Goal: Information Seeking & Learning: Learn about a topic

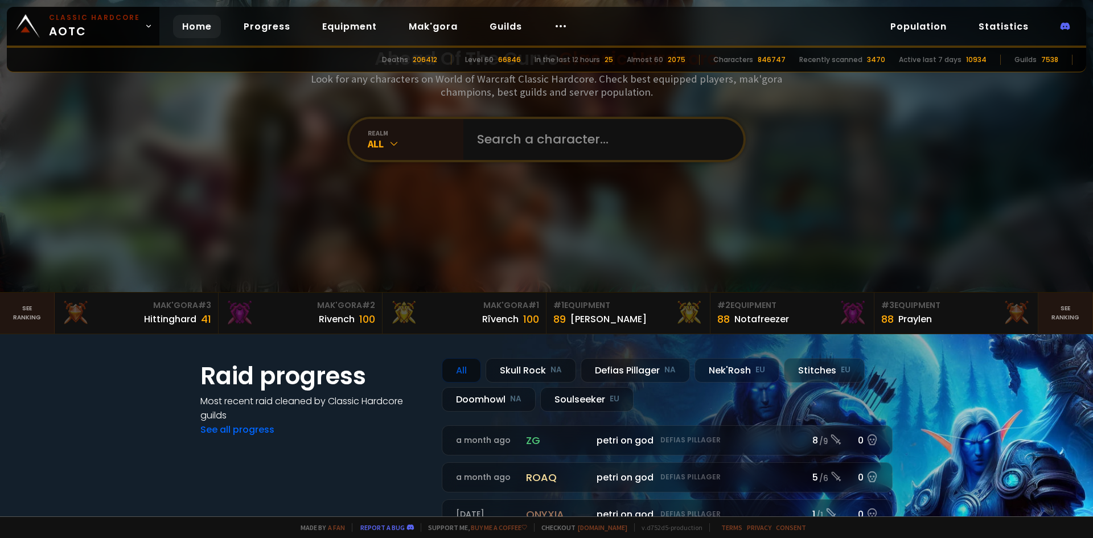
scroll to position [114, 0]
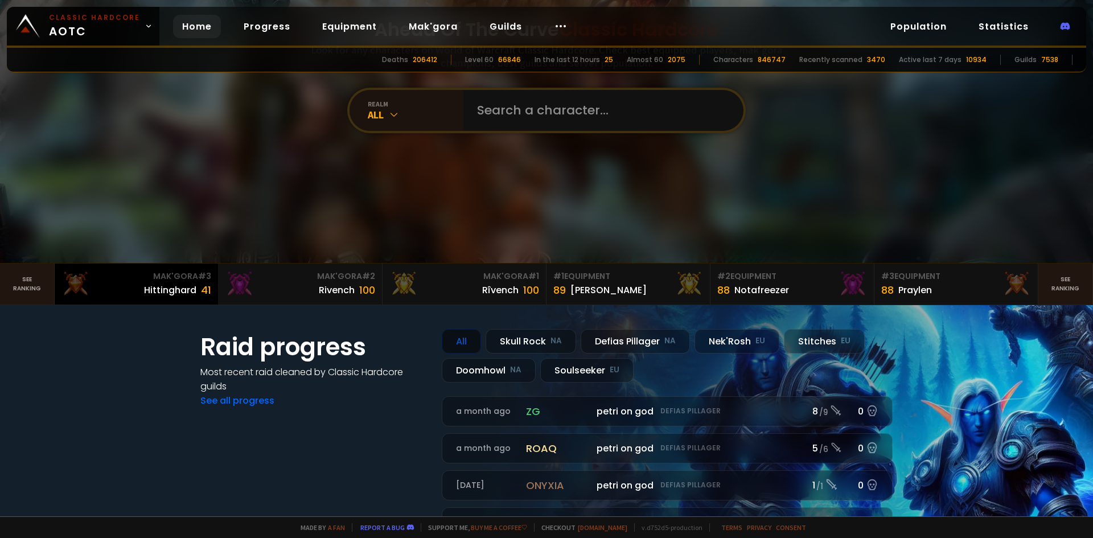
click at [204, 284] on div "41" at bounding box center [206, 289] width 10 height 15
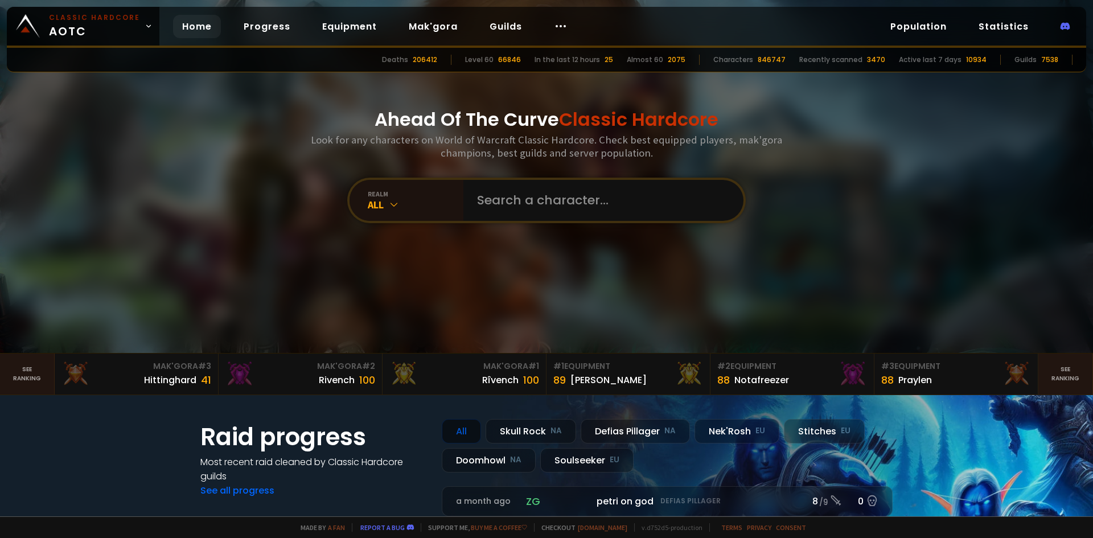
scroll to position [57, 0]
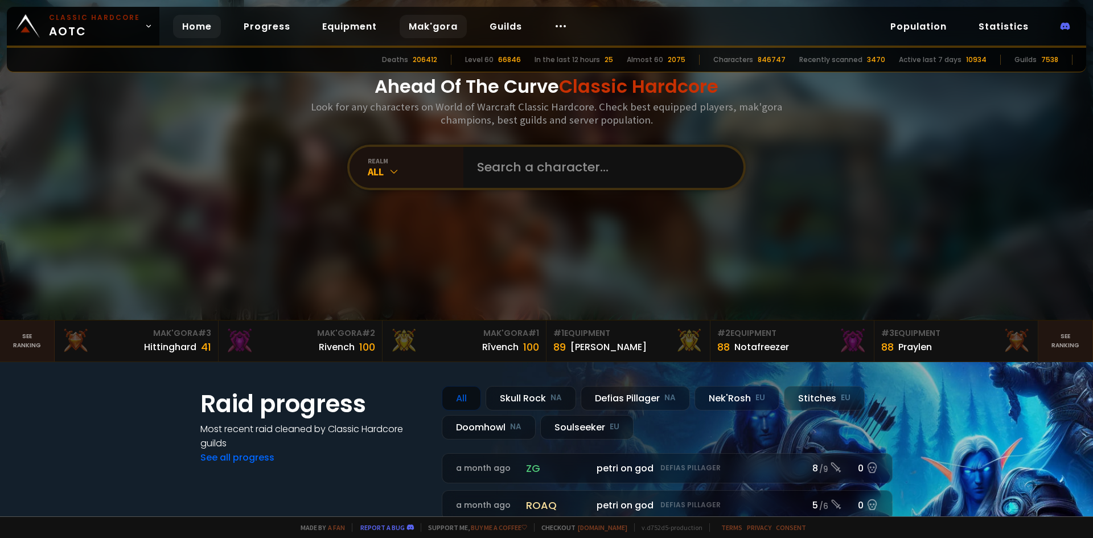
click at [404, 20] on link "Mak'gora" at bounding box center [433, 26] width 67 height 23
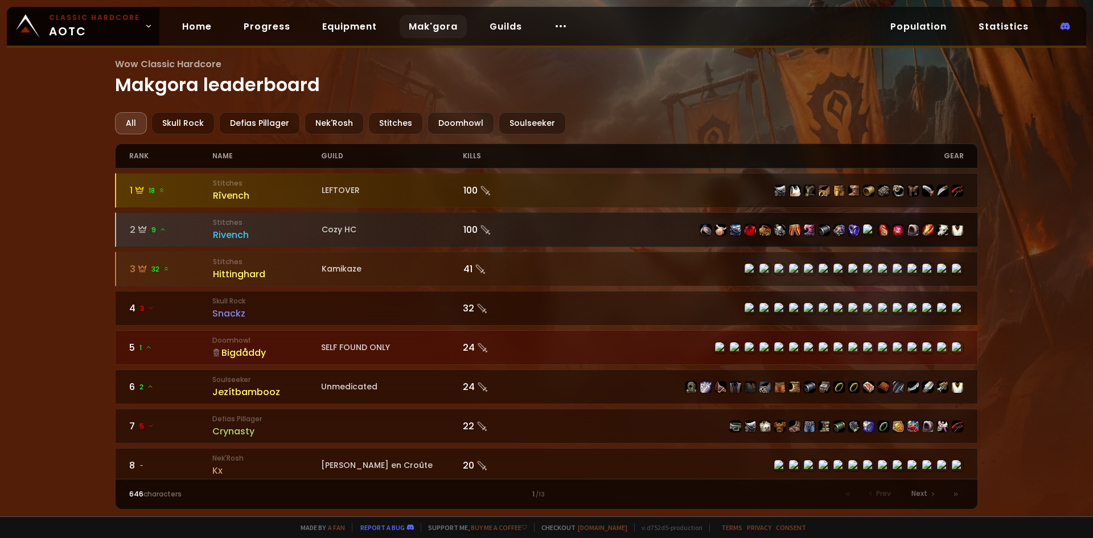
click at [234, 236] on div "Rivench" at bounding box center [267, 235] width 109 height 14
